Goal: Transaction & Acquisition: Download file/media

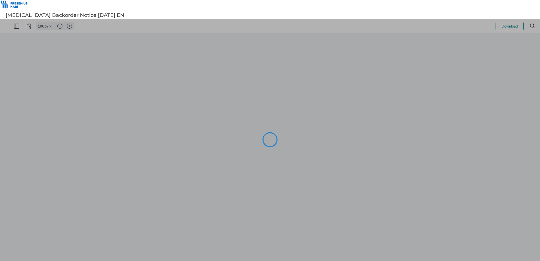
type input "102"
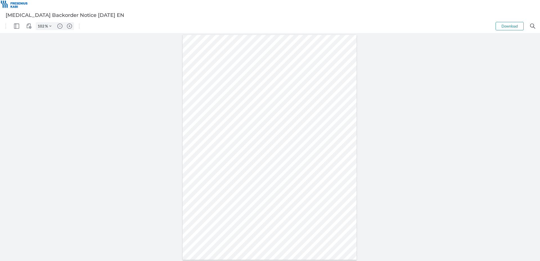
click at [508, 25] on button "Download" at bounding box center [510, 26] width 28 height 8
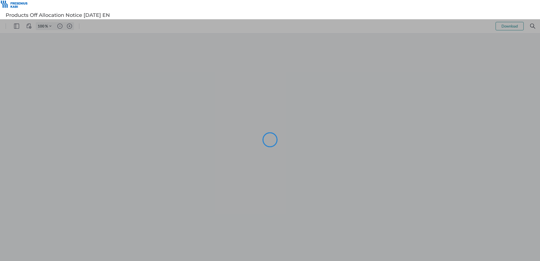
type input "102"
